Goal: Information Seeking & Learning: Learn about a topic

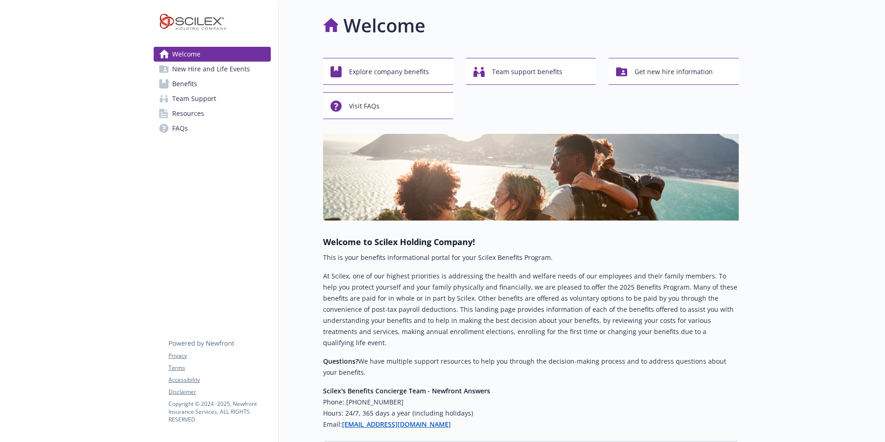
click at [181, 81] on span "Benefits" at bounding box center [184, 83] width 25 height 15
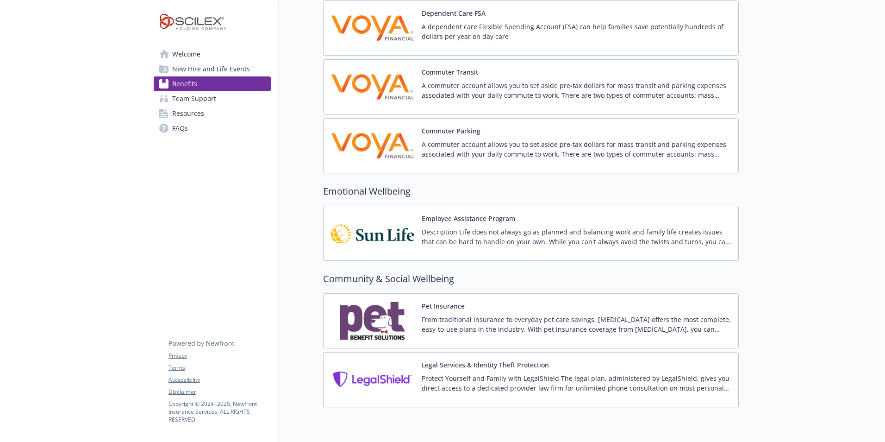
scroll to position [1254, 0]
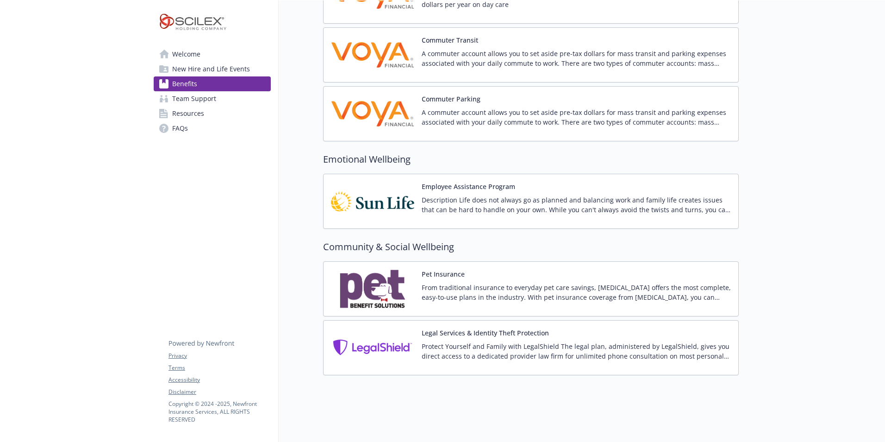
click at [203, 71] on span "New Hire and Life Events" at bounding box center [211, 69] width 78 height 15
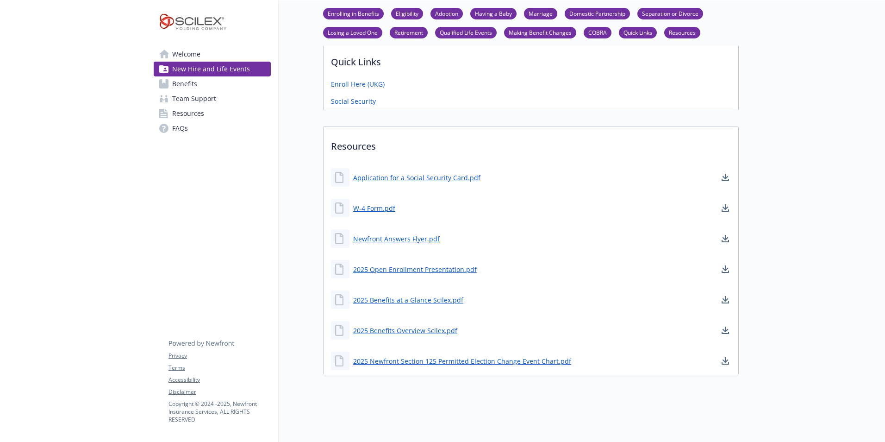
scroll to position [710, 0]
